Goal: Transaction & Acquisition: Obtain resource

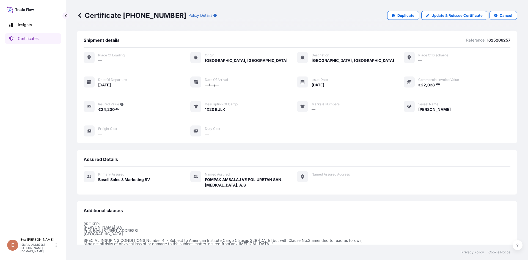
scroll to position [65, 0]
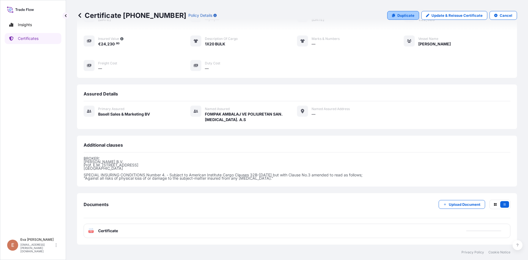
click at [403, 15] on p "Duplicate" at bounding box center [406, 16] width 17 height 6
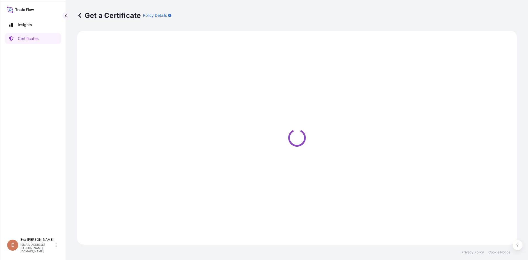
select select "Sea"
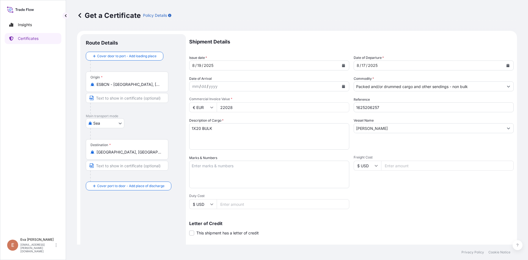
select select "32164"
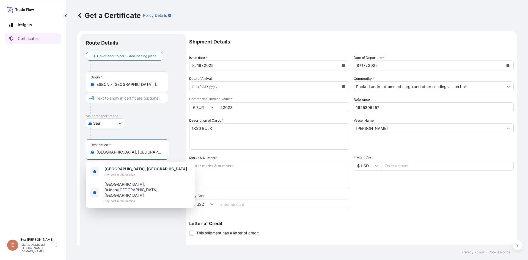
drag, startPoint x: 132, startPoint y: 153, endPoint x: 80, endPoint y: 148, distance: 52.8
click at [80, 148] on form "Route Details Cover door to port - Add loading place Place of loading Road / [G…" at bounding box center [297, 173] width 440 height 284
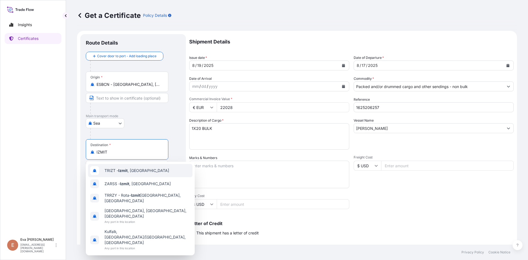
click at [116, 173] on div "TRIZT - [GEOGRAPHIC_DATA] , [GEOGRAPHIC_DATA]" at bounding box center [140, 170] width 105 height 13
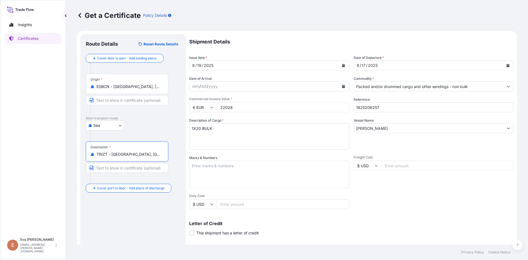
type input "TRIZT - [GEOGRAPHIC_DATA], [GEOGRAPHIC_DATA]"
drag, startPoint x: 195, startPoint y: 128, endPoint x: 244, endPoint y: 126, distance: 49.0
click at [243, 126] on textarea "1X20 BULK" at bounding box center [269, 136] width 160 height 26
type textarea "1X40 PAL"
drag, startPoint x: 368, startPoint y: 108, endPoint x: 393, endPoint y: 108, distance: 25.0
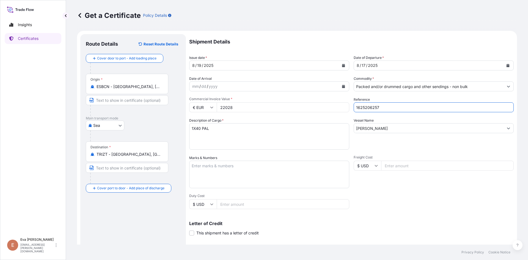
click at [393, 108] on input "1625206257" at bounding box center [434, 107] width 160 height 10
type input "1625205105"
drag, startPoint x: 247, startPoint y: 103, endPoint x: 181, endPoint y: 102, distance: 65.8
click at [184, 108] on form "Route Details Reset Route Details Cover door to port - Add loading place Place …" at bounding box center [297, 173] width 440 height 284
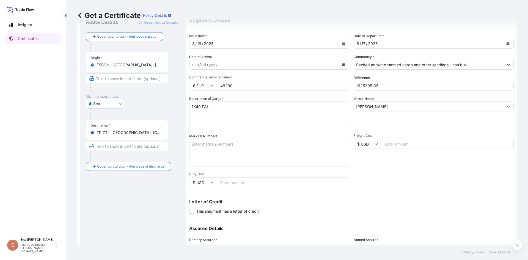
scroll to position [70, 0]
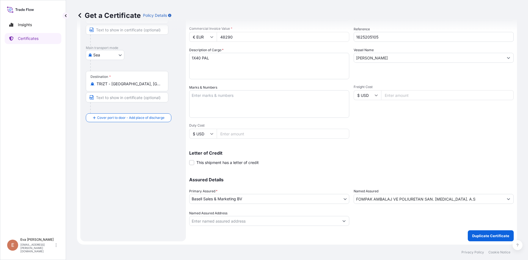
type input "48290"
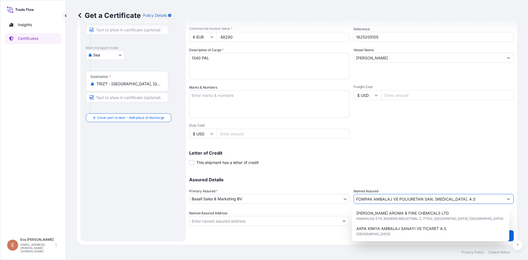
drag, startPoint x: 452, startPoint y: 198, endPoint x: 323, endPoint y: 196, distance: 129.0
click at [324, 196] on div "Assured Details Primary Assured * Basell Sales & Marketing BV Basell Poliolefin…" at bounding box center [351, 198] width 325 height 55
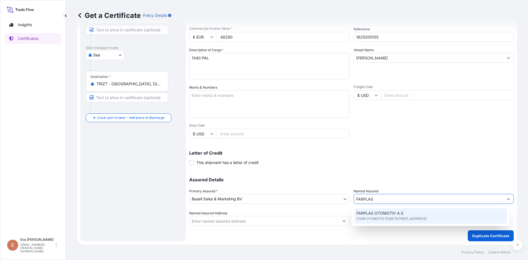
click at [364, 218] on span "TOSB OTOMOTIV (OSB) [STREET_ADDRESS]" at bounding box center [392, 219] width 70 height 6
type input "FARPLAS OTOMOTIV A.S"
type input "TOSB OTOMOTIV (OSB) MAH.3.CAD NO:11/2"
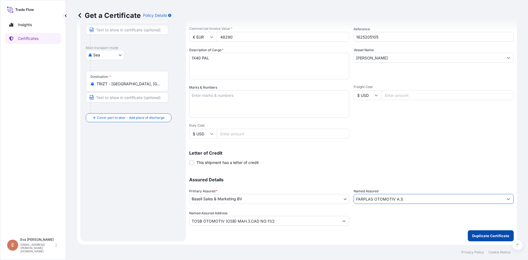
type input "FARPLAS OTOMOTIV A.S"
click at [480, 235] on p "Duplicate Certificate" at bounding box center [490, 236] width 37 height 6
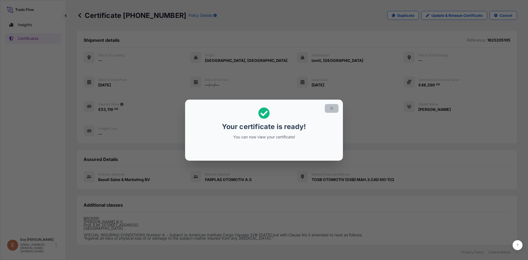
click at [329, 109] on button "button" at bounding box center [332, 108] width 14 height 9
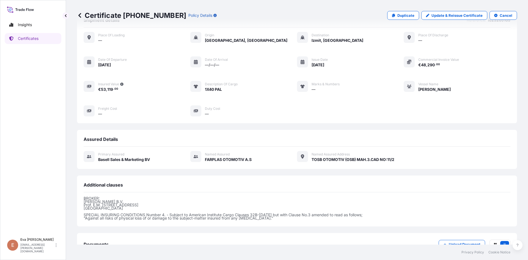
scroll to position [60, 0]
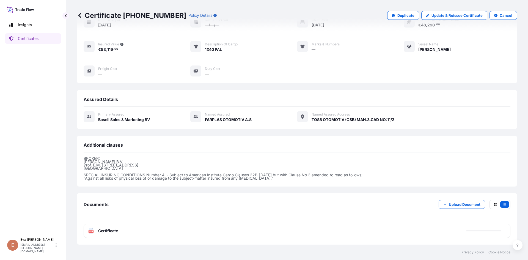
click at [90, 231] on text "PDF" at bounding box center [91, 232] width 4 height 2
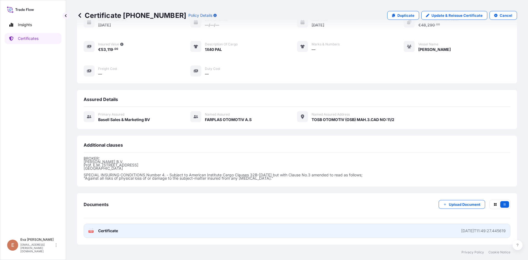
click at [92, 230] on icon at bounding box center [91, 231] width 5 height 6
